Goal: Information Seeking & Learning: Learn about a topic

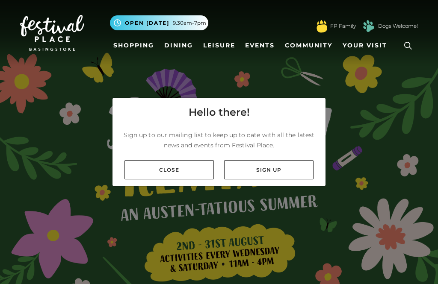
click at [176, 180] on link "Close" at bounding box center [168, 169] width 89 height 19
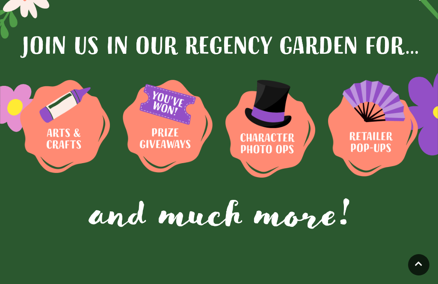
scroll to position [529, 0]
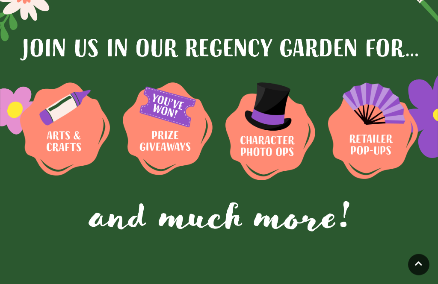
click at [76, 131] on img at bounding box center [65, 129] width 90 height 93
click at [110, 121] on img at bounding box center [65, 129] width 90 height 93
click at [68, 133] on img at bounding box center [65, 129] width 90 height 93
click at [110, 126] on img at bounding box center [65, 129] width 90 height 93
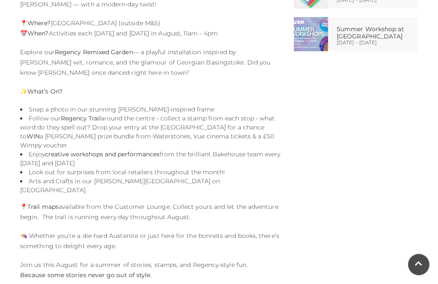
scroll to position [515, 0]
click at [115, 151] on strong "creative workshops and performances" at bounding box center [102, 155] width 115 height 8
click at [121, 151] on strong "creative workshops and performances" at bounding box center [102, 155] width 115 height 8
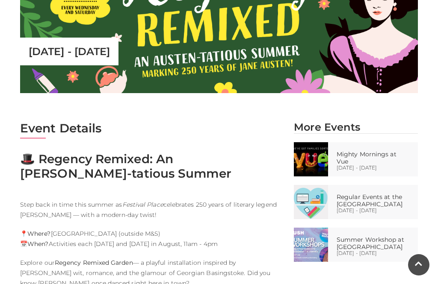
scroll to position [293, 0]
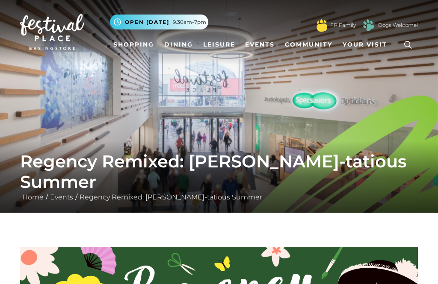
scroll to position [0, 0]
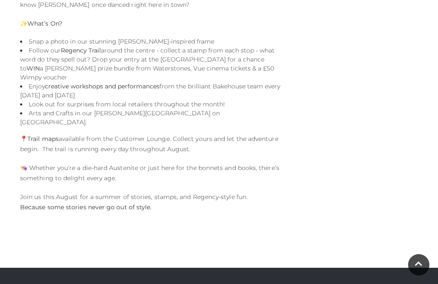
scroll to position [610, 0]
